Goal: Task Accomplishment & Management: Complete application form

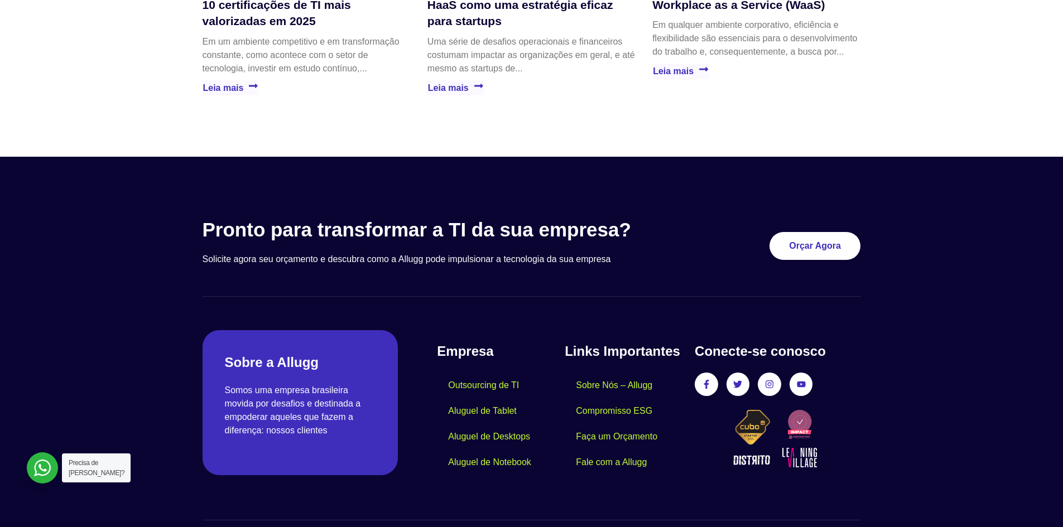
scroll to position [3199, 0]
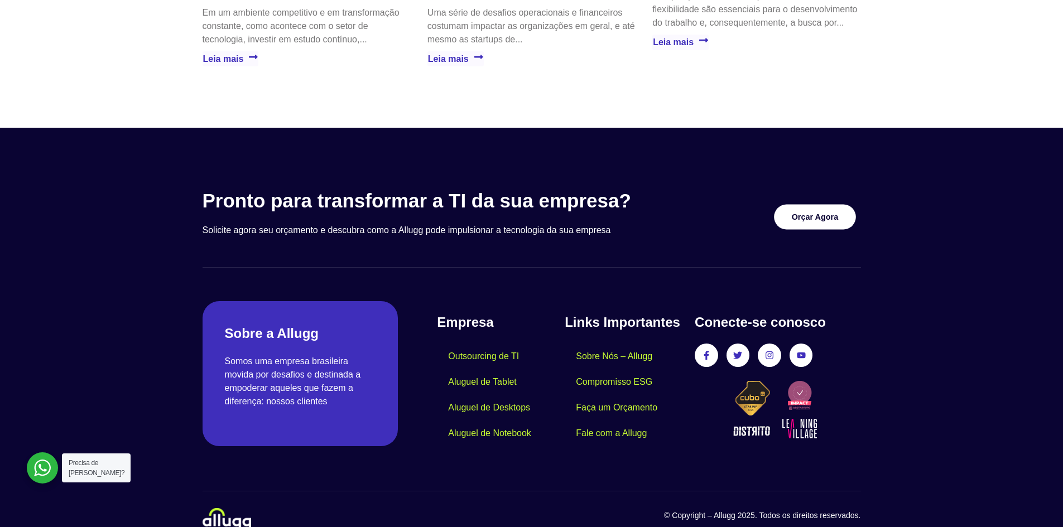
click at [821, 206] on link "Orçar Agora" at bounding box center [815, 217] width 82 height 25
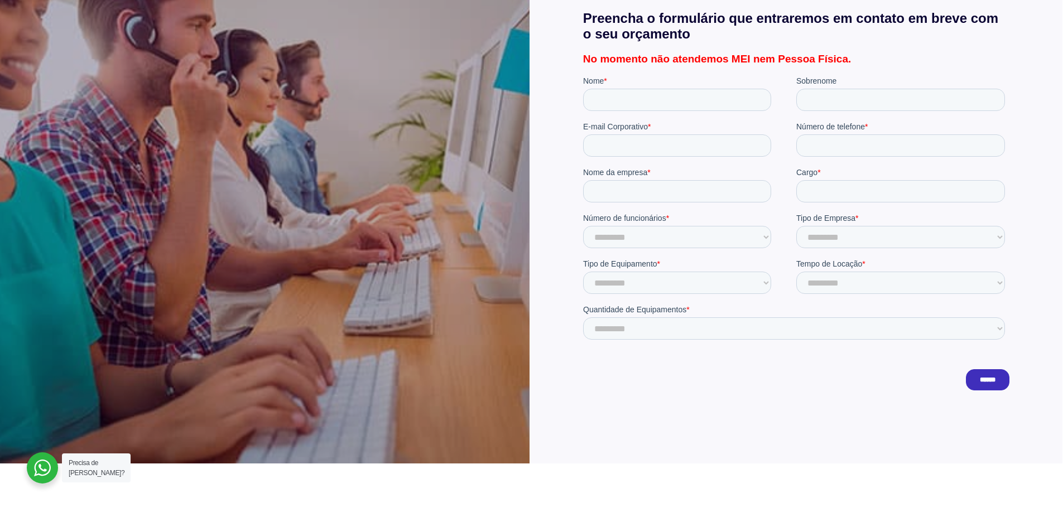
scroll to position [279, 0]
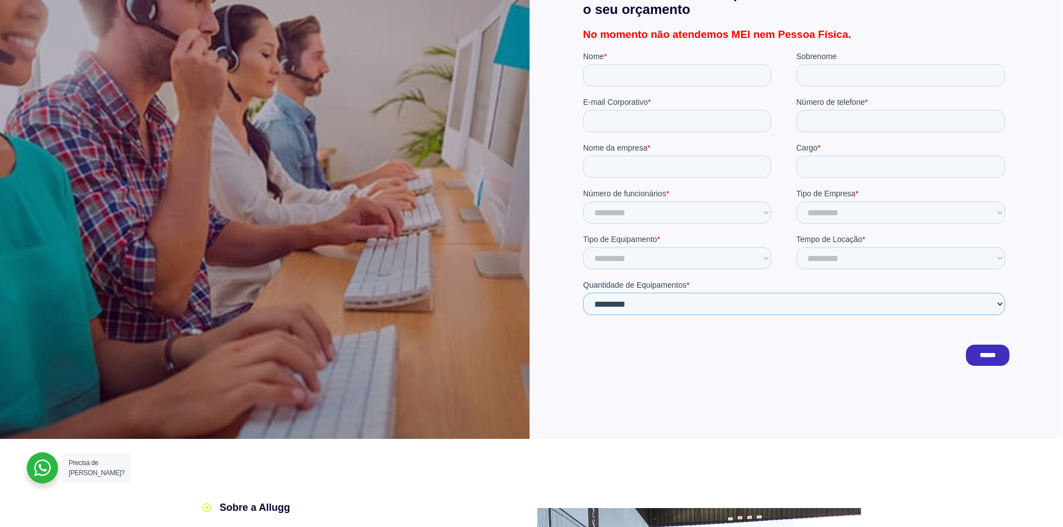
click at [798, 301] on select "**********" at bounding box center [793, 304] width 422 height 22
